Goal: Navigation & Orientation: Understand site structure

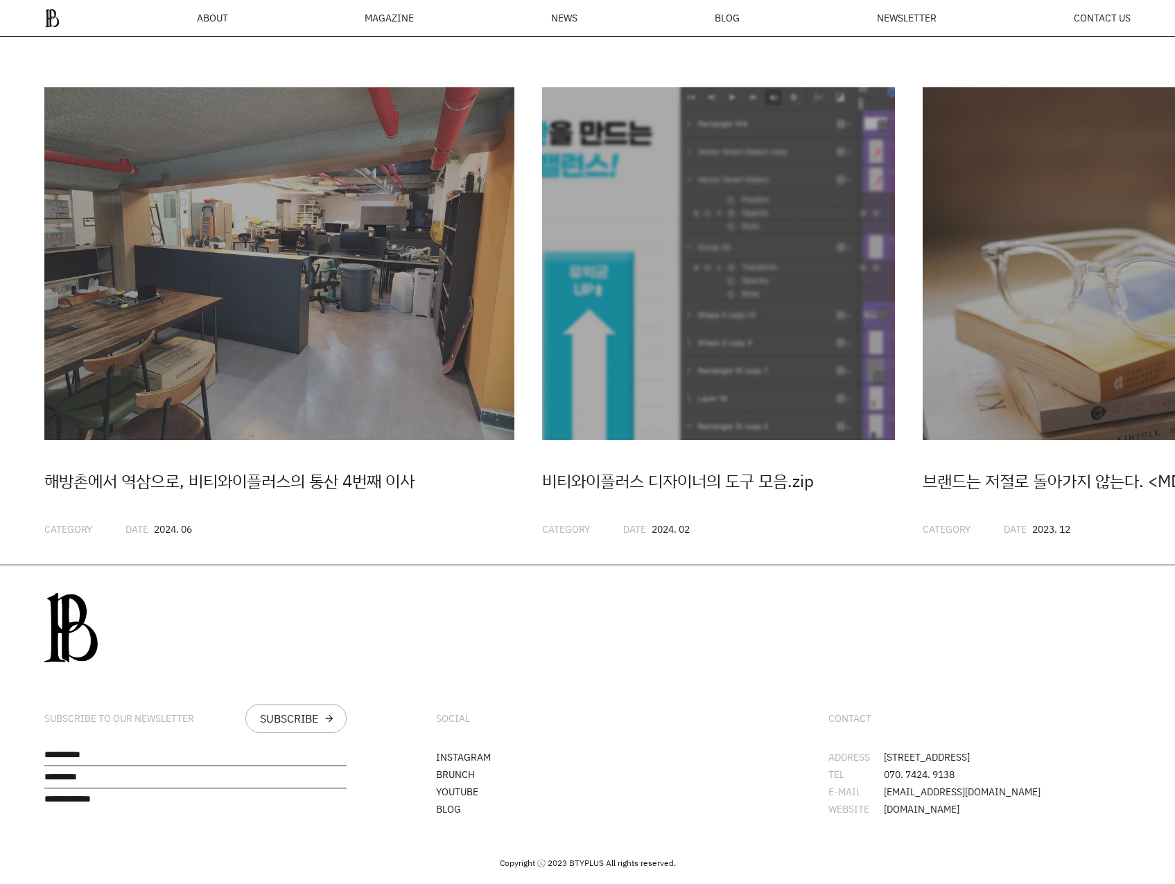
scroll to position [3945, 0]
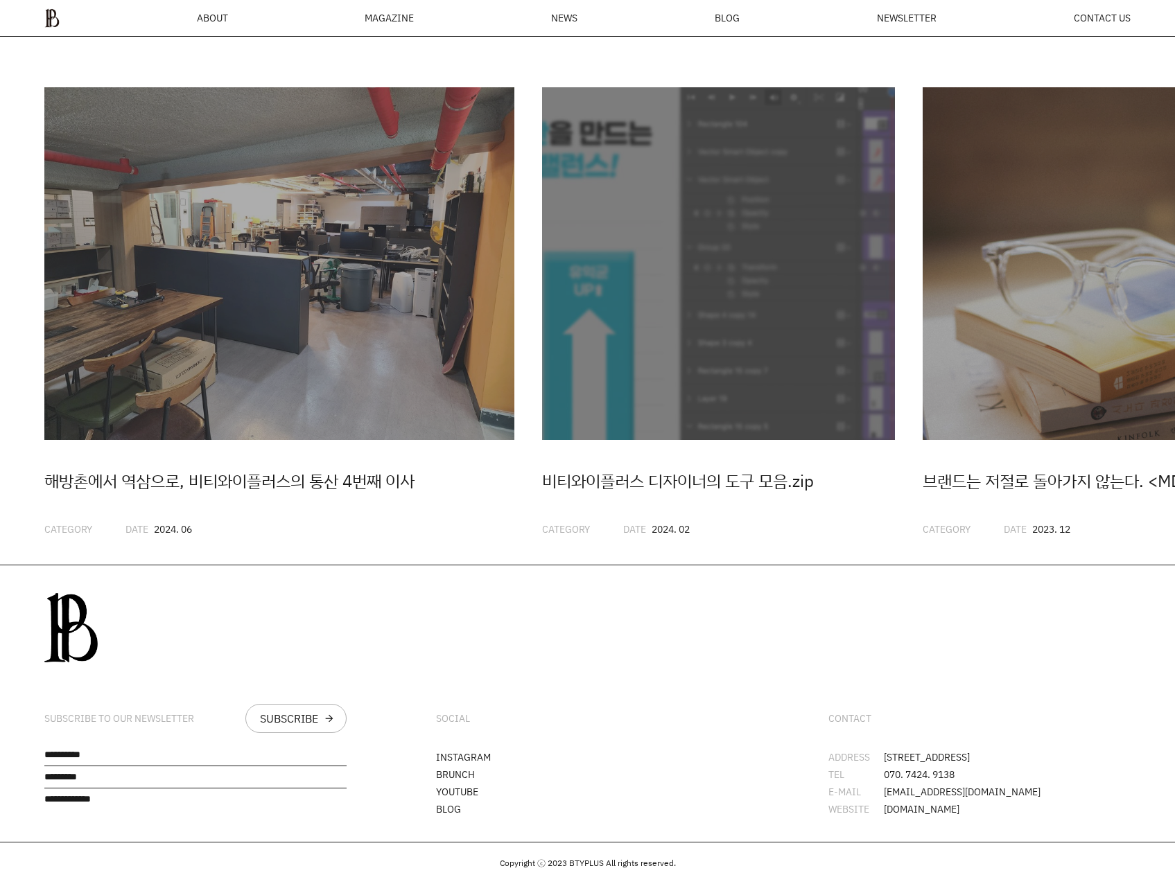
click at [384, 17] on div "MAGAZINE" at bounding box center [389, 18] width 49 height 10
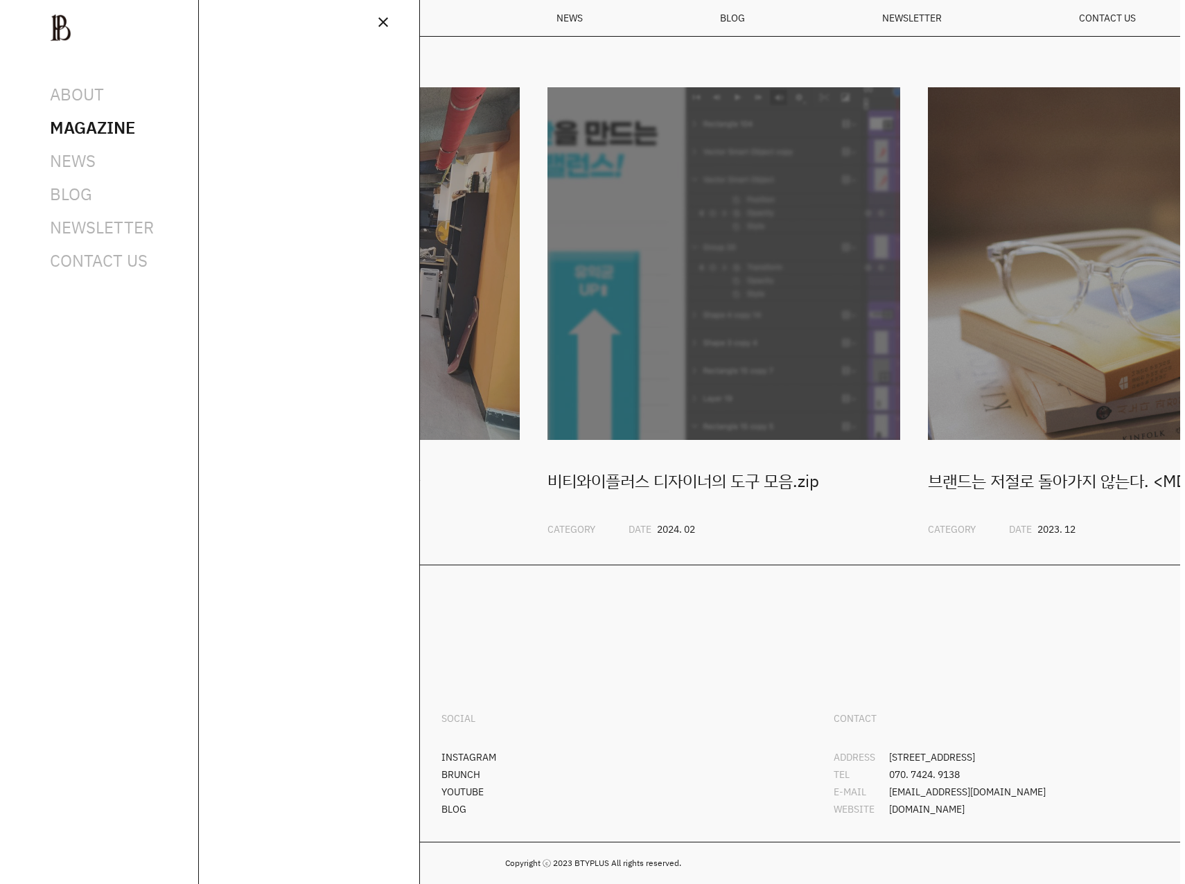
scroll to position [3918, 0]
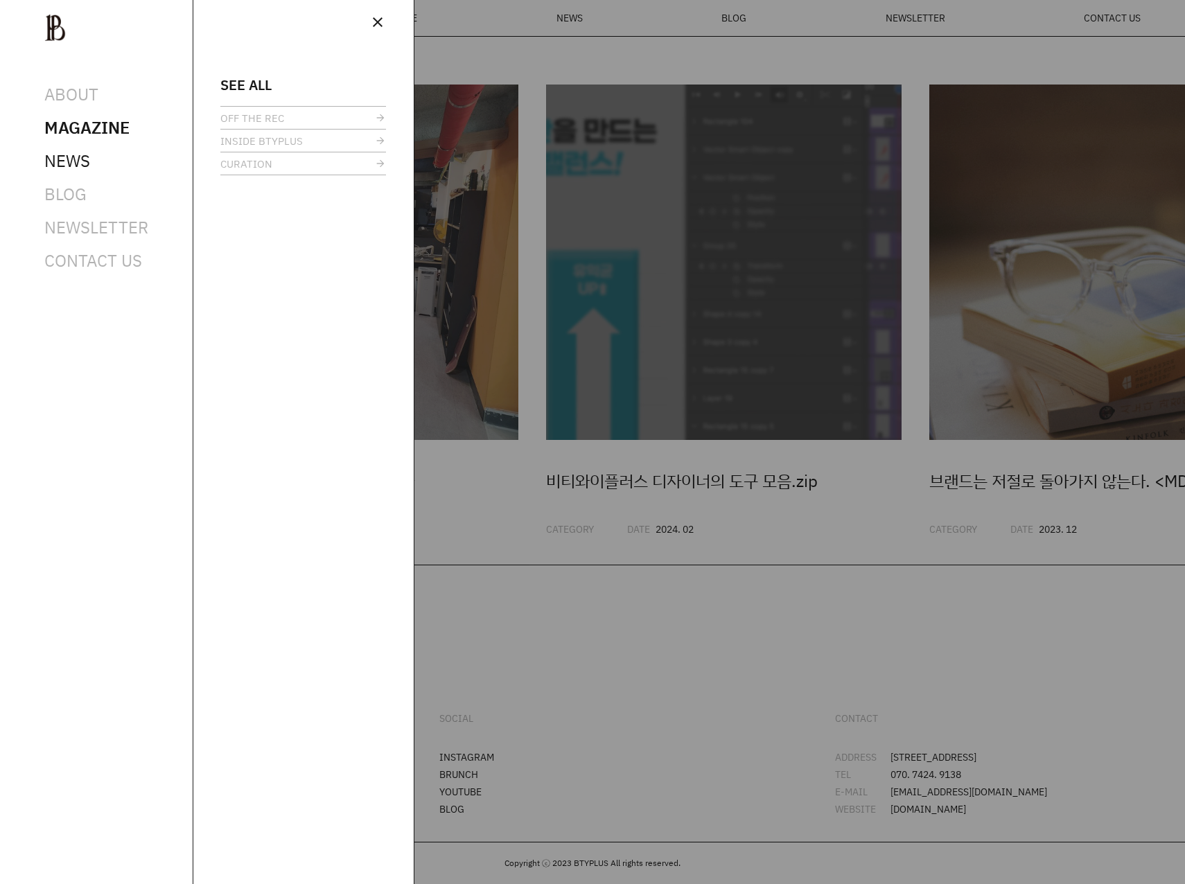
click at [71, 166] on span "NEWS" at bounding box center [67, 161] width 46 height 22
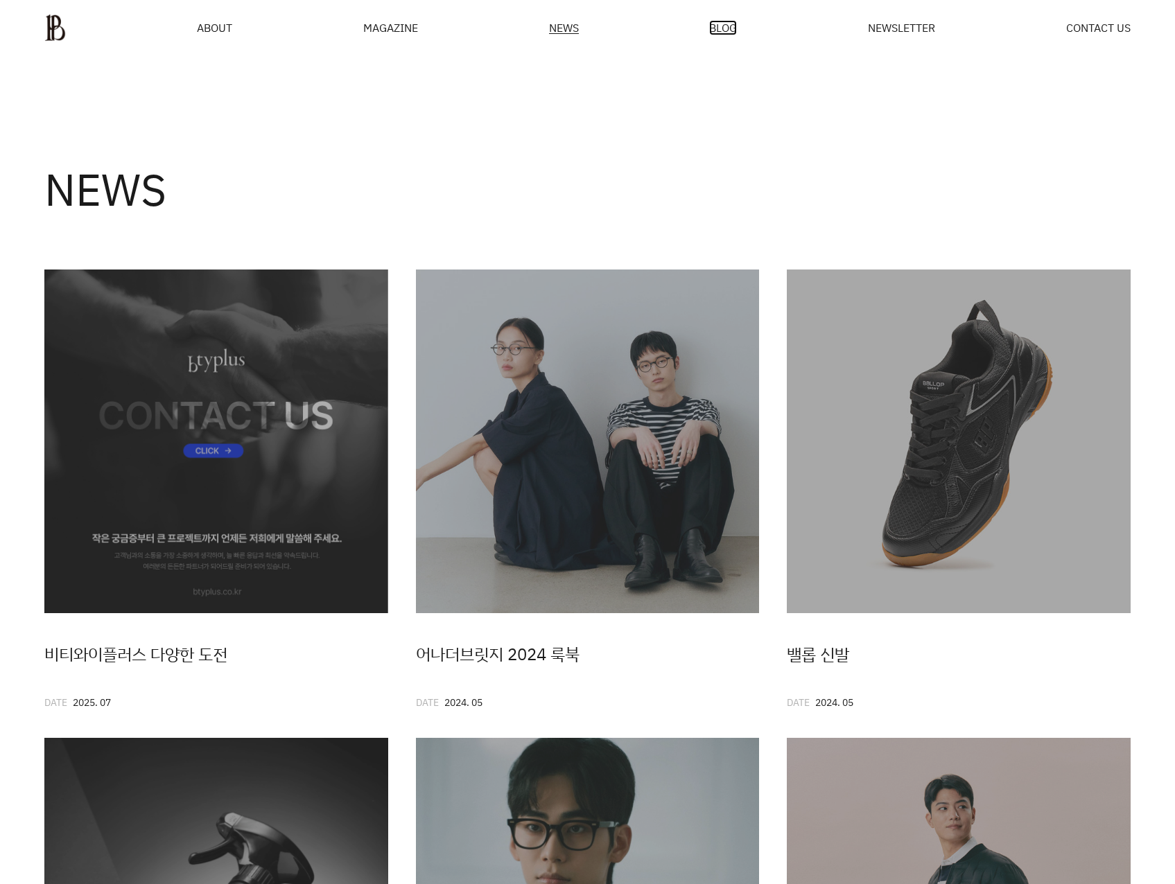
click at [728, 28] on span "BLOG" at bounding box center [723, 27] width 28 height 11
click at [211, 30] on span "ABOUT" at bounding box center [214, 27] width 35 height 11
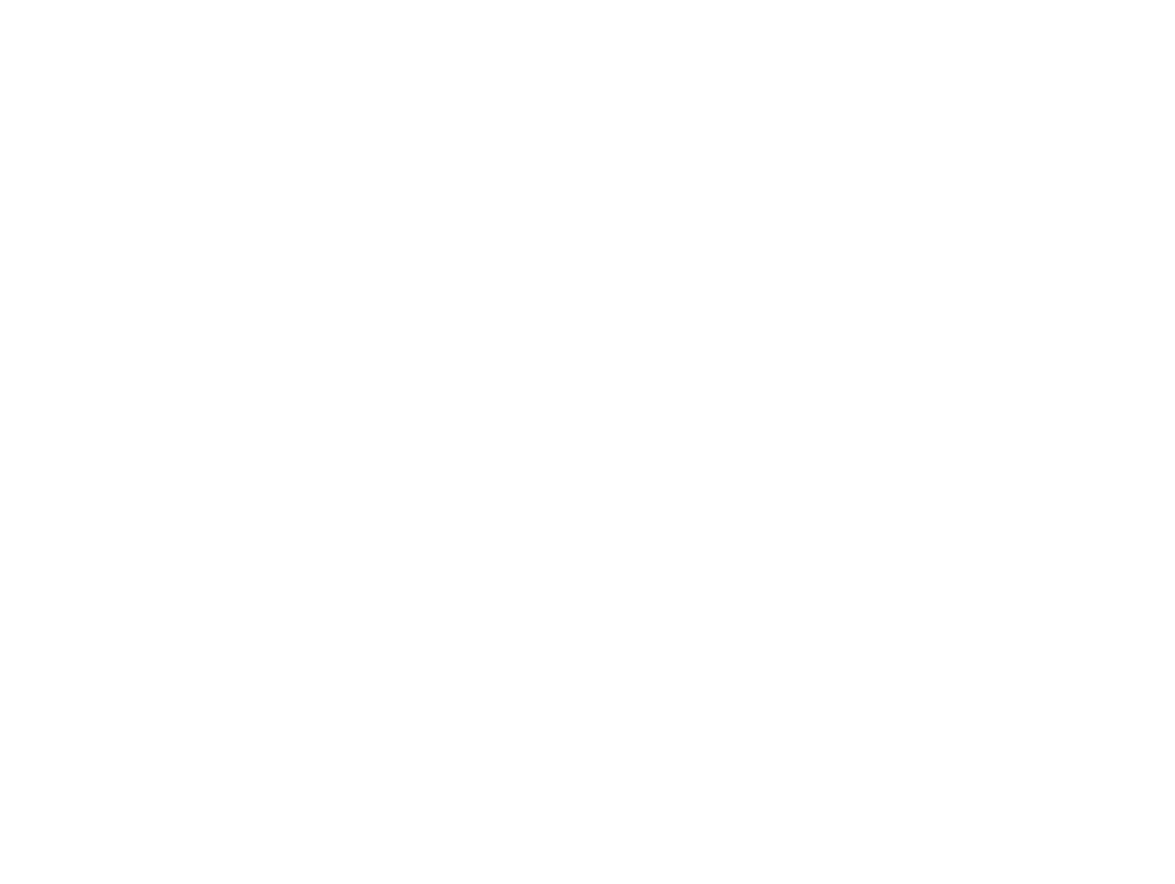
click at [0, 0] on html at bounding box center [0, 0] width 0 height 0
